Goal: Transaction & Acquisition: Subscribe to service/newsletter

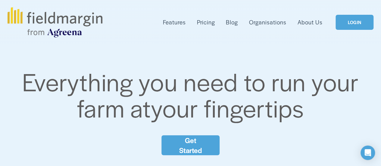
click at [184, 146] on link "Get Started" at bounding box center [190, 145] width 58 height 20
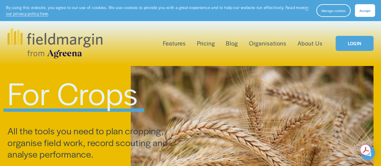
click at [204, 44] on link "Pricing" at bounding box center [206, 44] width 18 height 10
